Goal: Information Seeking & Learning: Learn about a topic

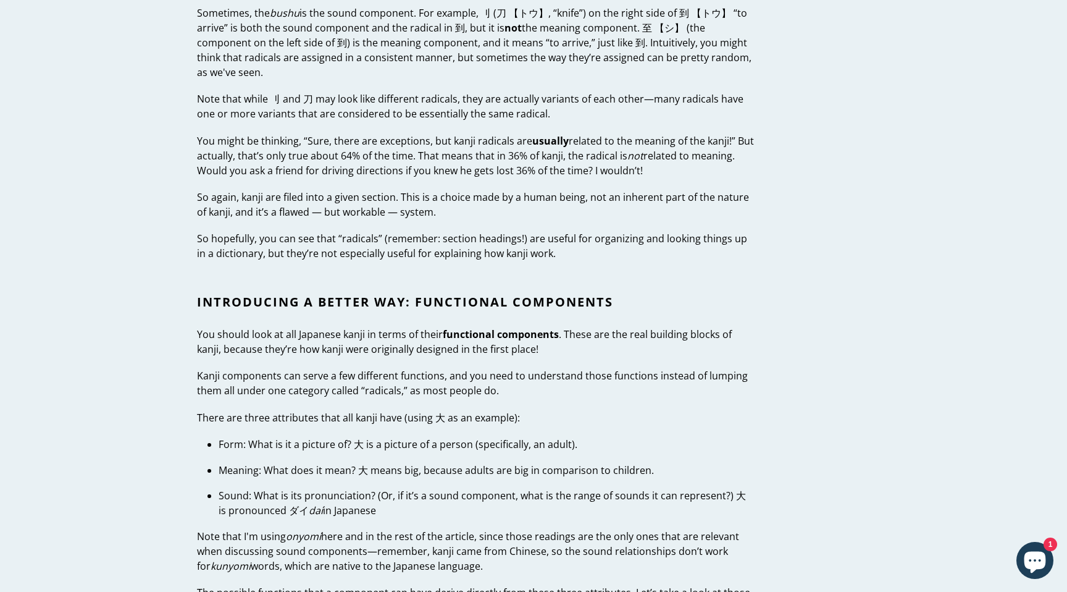
scroll to position [1680, 0]
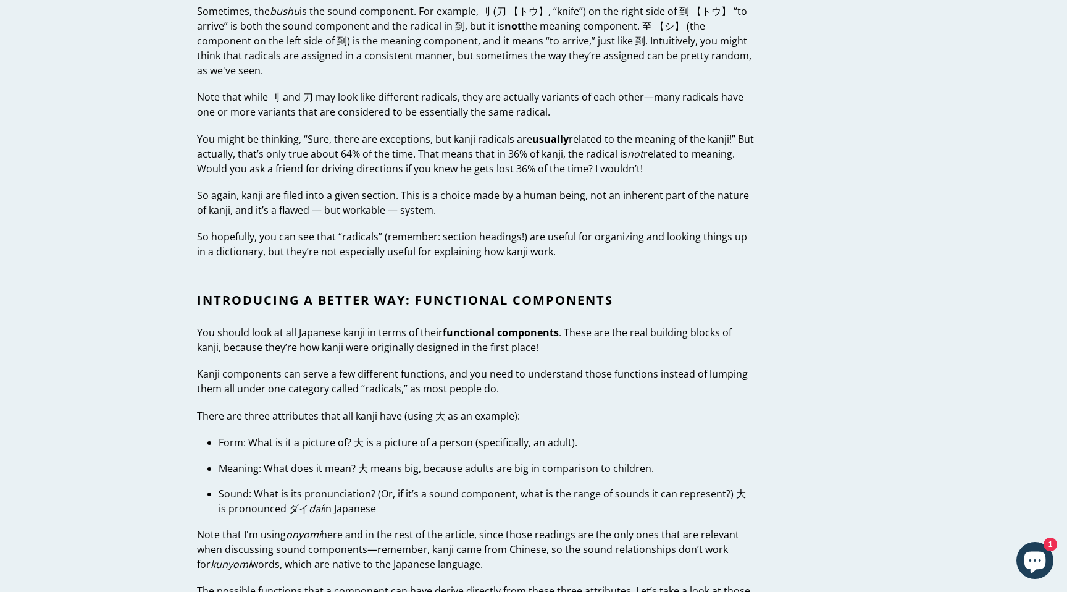
click at [583, 438] on p "Form: What is it a picture of? 大 is a picture of a person (specifically, an adu…" at bounding box center [487, 442] width 536 height 15
click at [576, 438] on p "Form: What is it a picture of? 大 is a picture of a person (specifically, an adu…" at bounding box center [487, 442] width 536 height 15
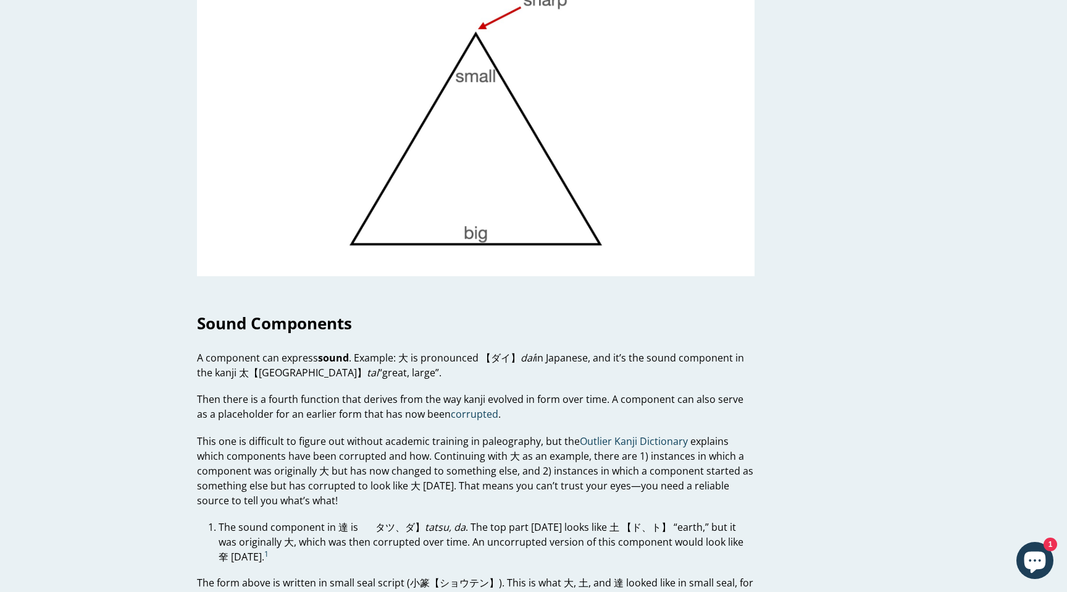
scroll to position [2870, 0]
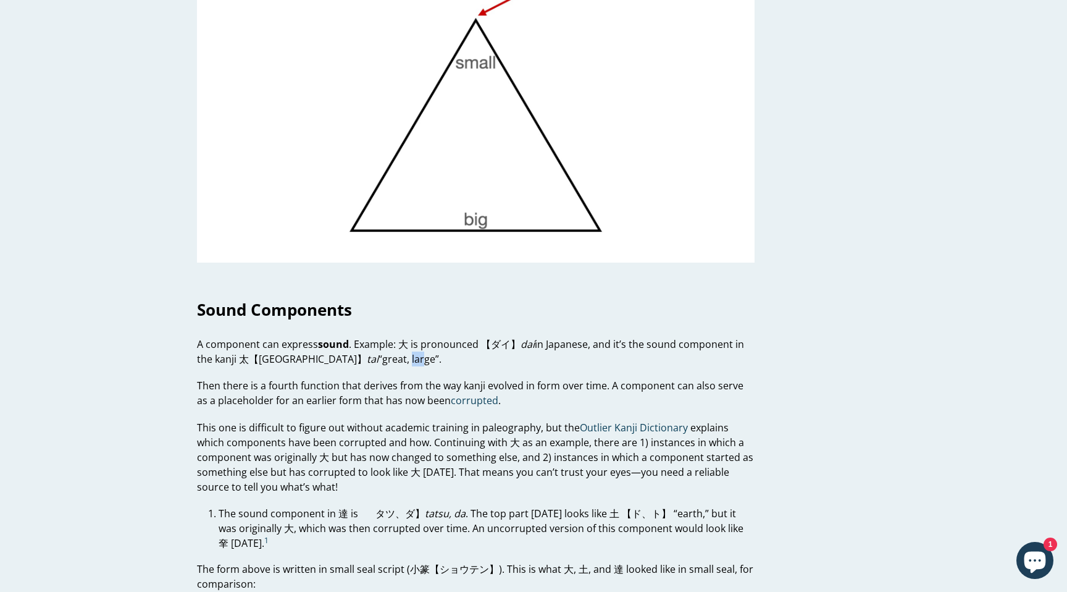
drag, startPoint x: 333, startPoint y: 359, endPoint x: 348, endPoint y: 359, distance: 14.2
click at [348, 359] on p "A component can express sound . Example: 大 is pronounced 【ダイ】 dai in Japanese, …" at bounding box center [476, 352] width 558 height 30
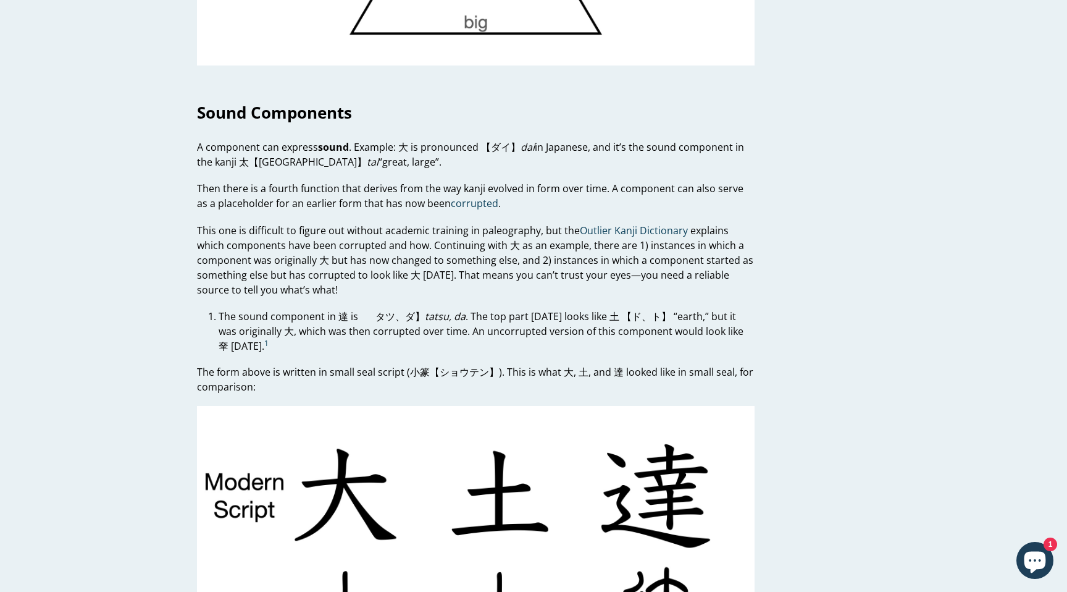
scroll to position [3065, 0]
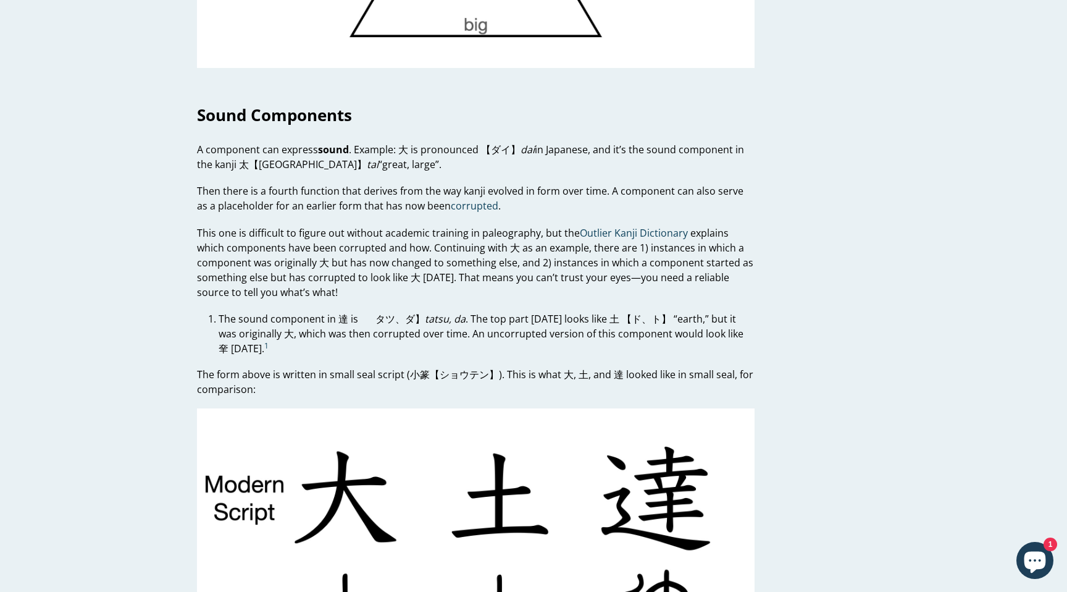
click at [552, 314] on p "The sound component in 達 is 𦍒 【タツ、ダ】 tatsu, da . The top part [DATE] looks like…" at bounding box center [487, 333] width 536 height 44
click at [553, 322] on p "The sound component in 達 is 𦍒 【タツ、ダ】 tatsu, da . The top part [DATE] looks like…" at bounding box center [487, 333] width 536 height 44
drag, startPoint x: 554, startPoint y: 315, endPoint x: 595, endPoint y: 323, distance: 41.5
click at [595, 323] on p "The sound component in 達 is 𦍒 【タツ、ダ】 tatsu, da . The top part [DATE] looks like…" at bounding box center [487, 333] width 536 height 44
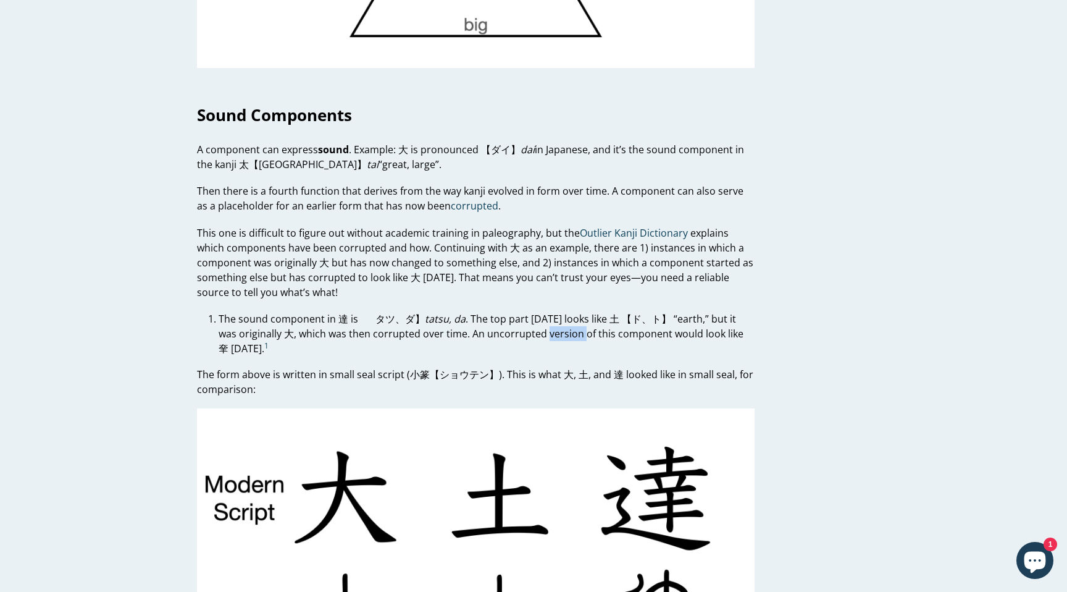
drag, startPoint x: 529, startPoint y: 338, endPoint x: 566, endPoint y: 337, distance: 37.1
click at [566, 337] on p "The sound component in 達 is 𦍒 【タツ、ダ】 tatsu, da . The top part [DATE] looks like…" at bounding box center [487, 333] width 536 height 44
click at [567, 337] on p "The sound component in 達 is 𦍒 【タツ、ダ】 tatsu, da . The top part [DATE] looks like…" at bounding box center [487, 333] width 536 height 44
click at [575, 336] on p "The sound component in 達 is 𦍒 【タツ、ダ】 tatsu, da . The top part [DATE] looks like…" at bounding box center [487, 333] width 536 height 44
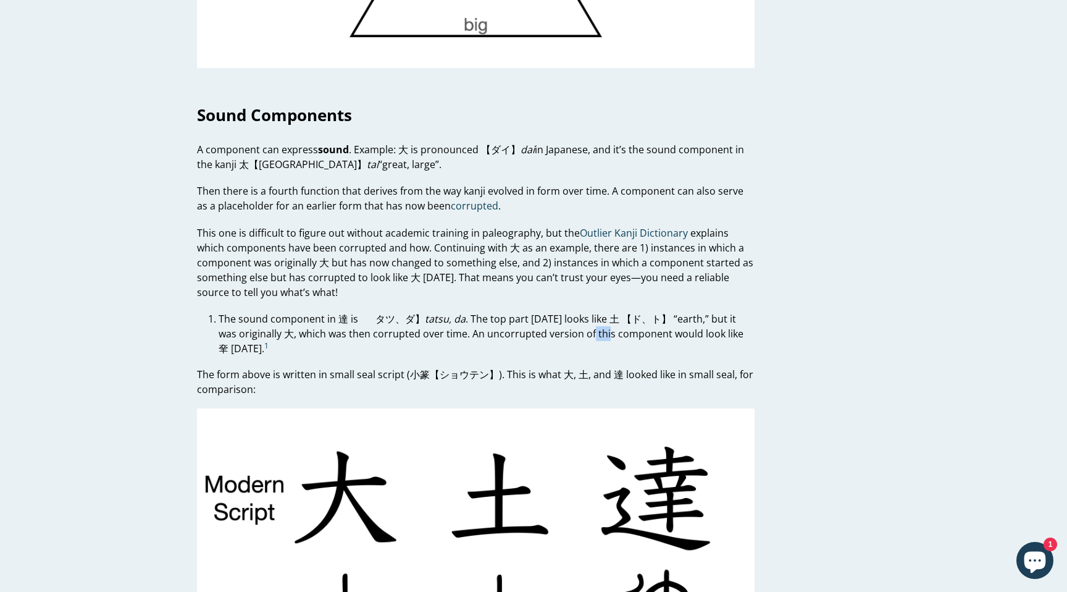
click at [575, 336] on p "The sound component in 達 is 𦍒 【タツ、ダ】 tatsu, da . The top part [DATE] looks like…" at bounding box center [487, 333] width 536 height 44
click at [548, 336] on p "The sound component in 達 is 𦍒 【タツ、ダ】 tatsu, da . The top part [DATE] looks like…" at bounding box center [487, 333] width 536 height 44
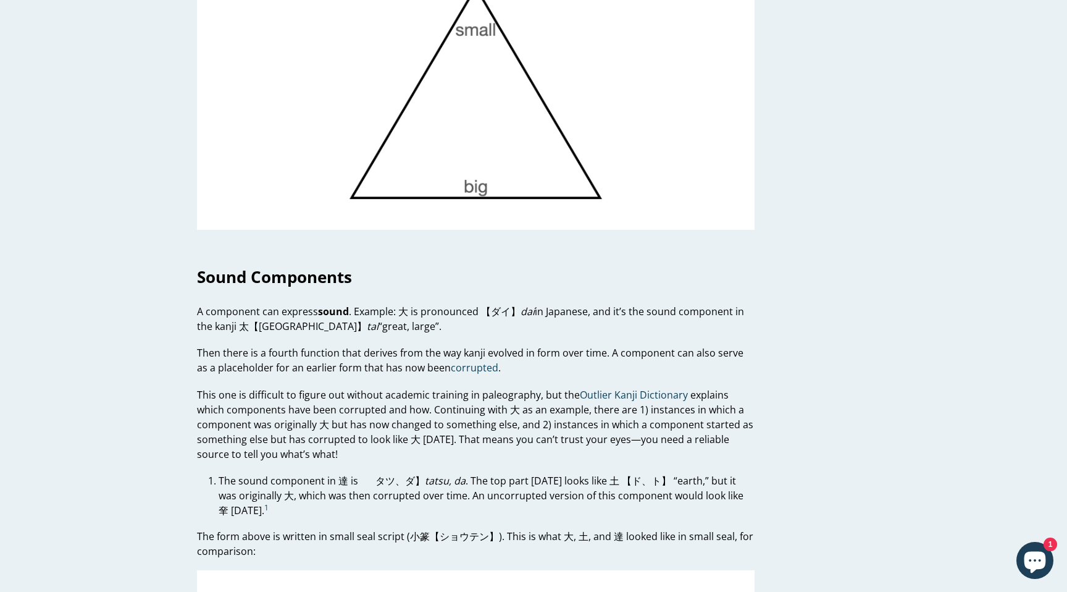
scroll to position [2875, 0]
